Goal: Task Accomplishment & Management: Use online tool/utility

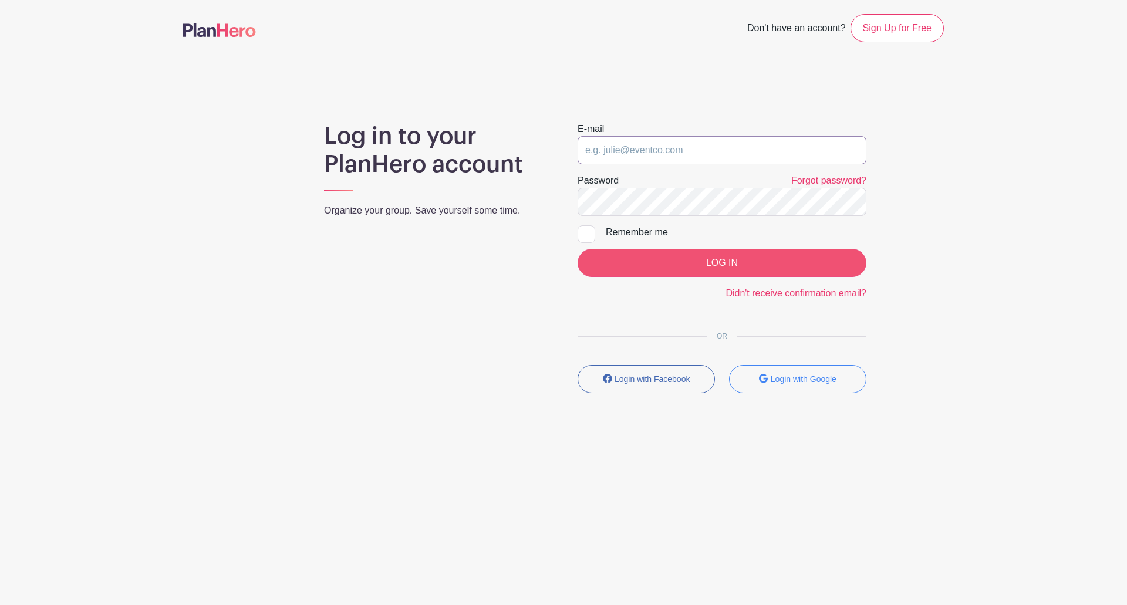
type input "[EMAIL_ADDRESS][DOMAIN_NAME]"
click at [752, 263] on input "LOG IN" at bounding box center [721, 263] width 289 height 28
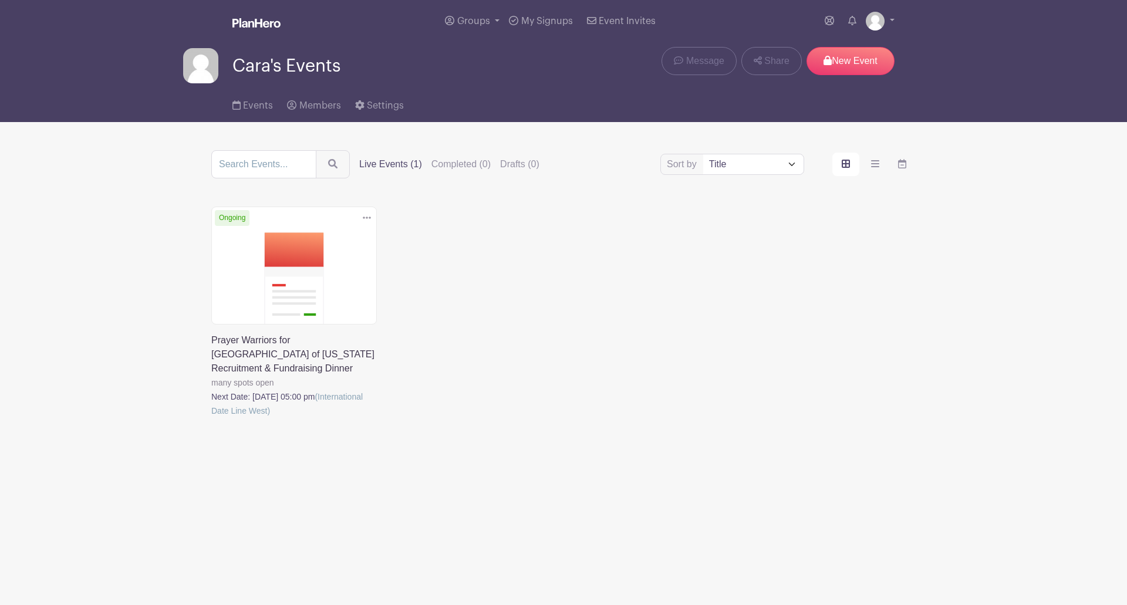
click at [211, 418] on link at bounding box center [211, 418] width 0 height 0
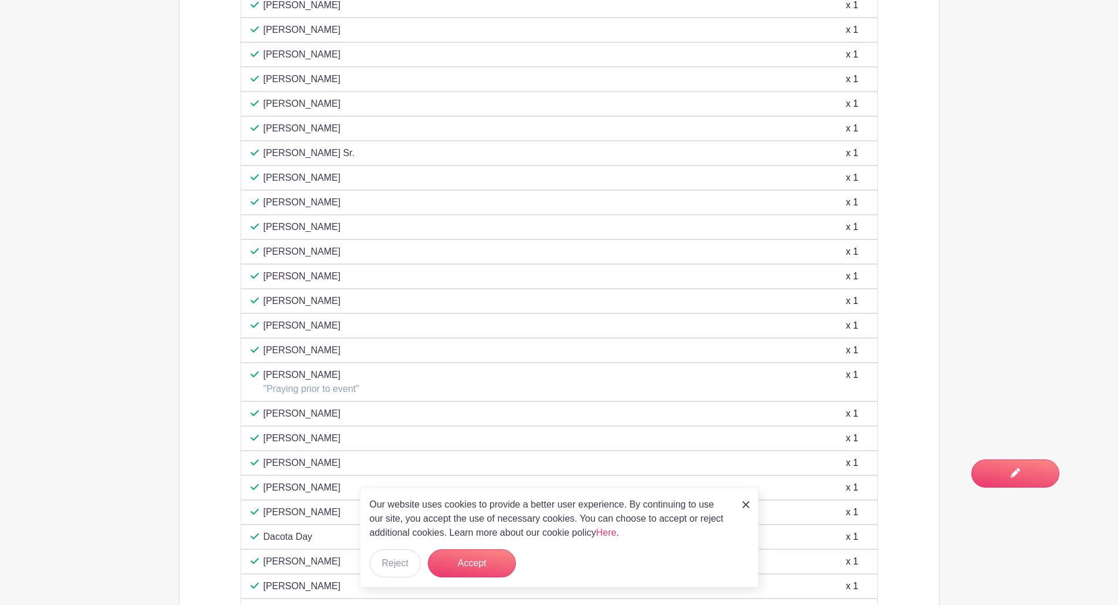
scroll to position [2288, 0]
